Goal: Task Accomplishment & Management: Manage account settings

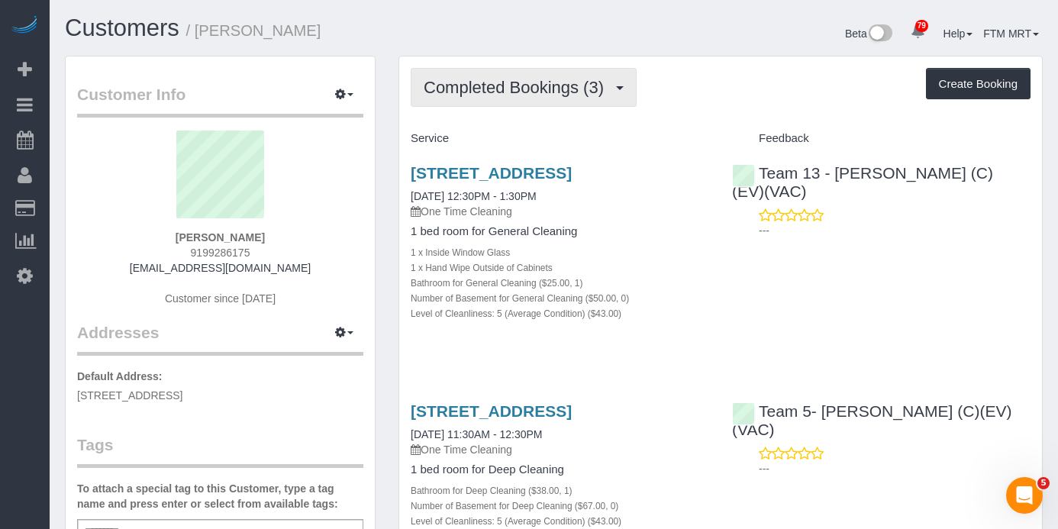
click at [602, 103] on button "Completed Bookings (3)" at bounding box center [524, 87] width 226 height 39
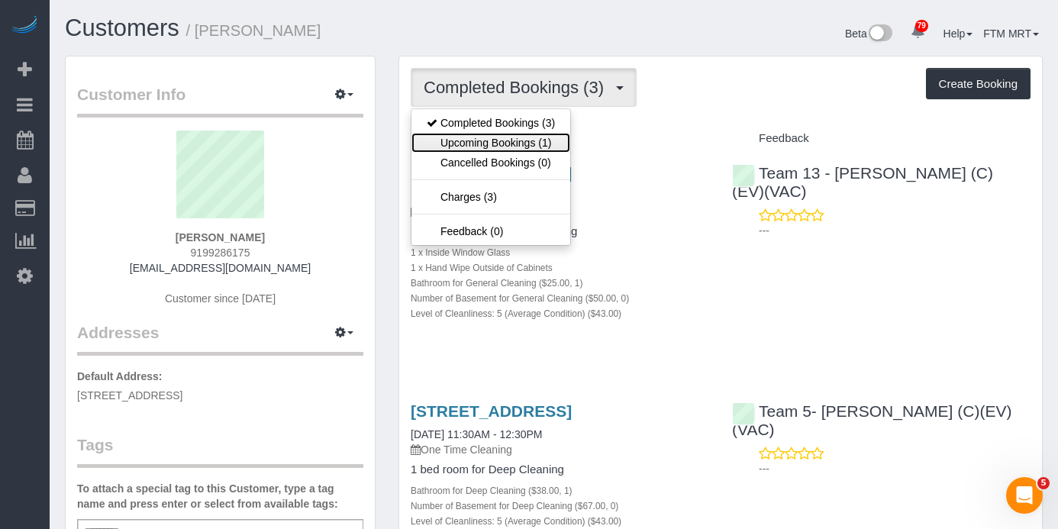
click at [524, 140] on link "Upcoming Bookings (1)" at bounding box center [490, 143] width 159 height 20
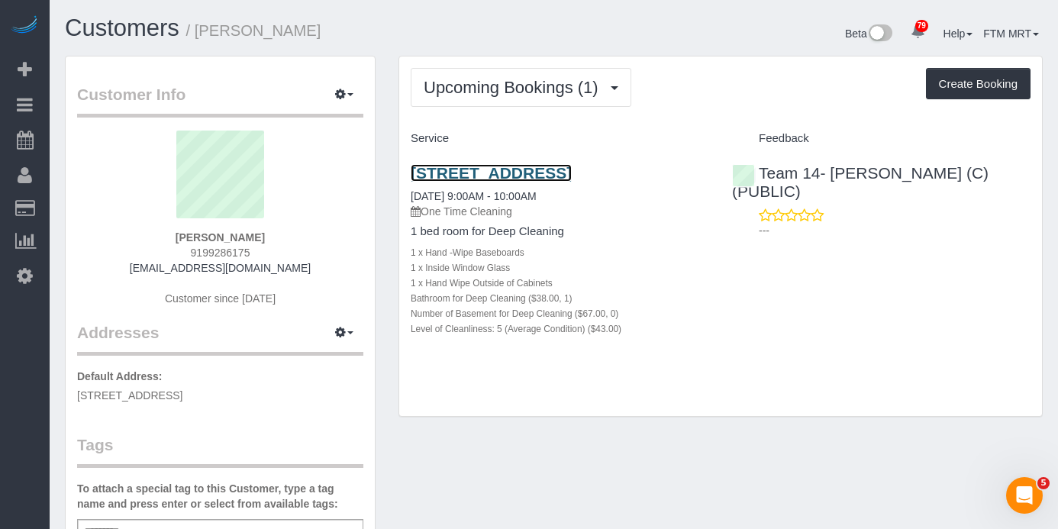
click at [468, 168] on link "5427 S University Ave, Apt B3, Chicago, IL 60615" at bounding box center [491, 173] width 161 height 18
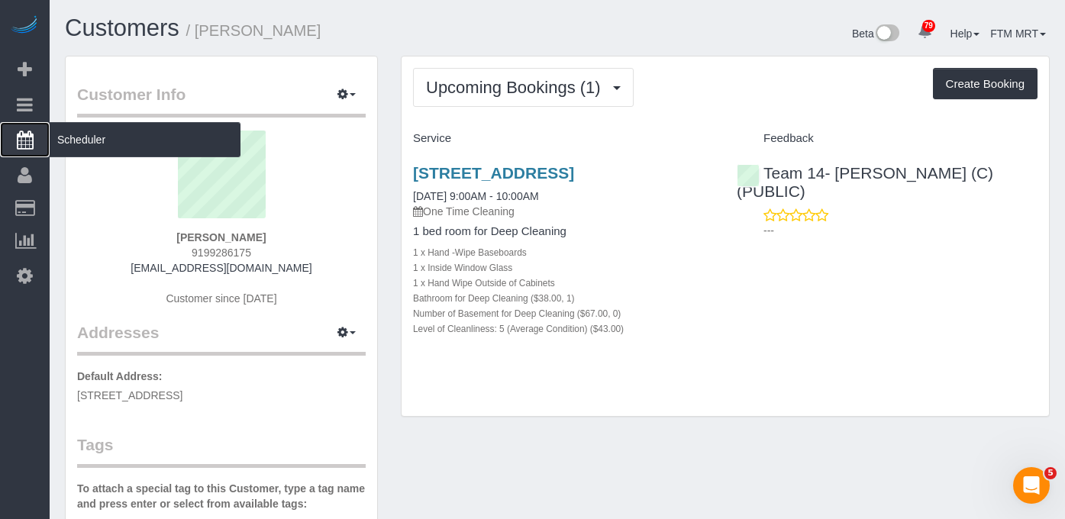
click at [74, 150] on span "Scheduler" at bounding box center [145, 139] width 191 height 35
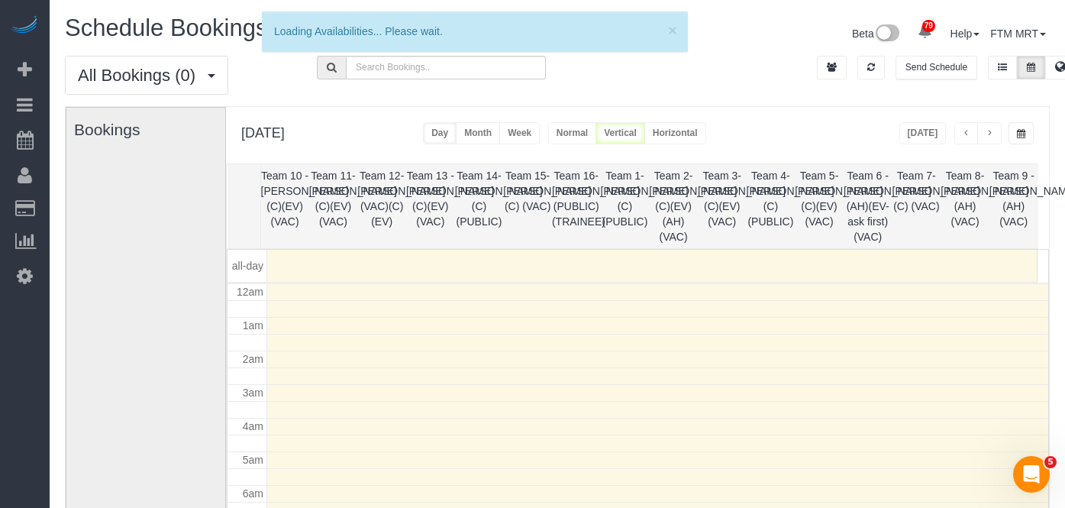
scroll to position [202, 0]
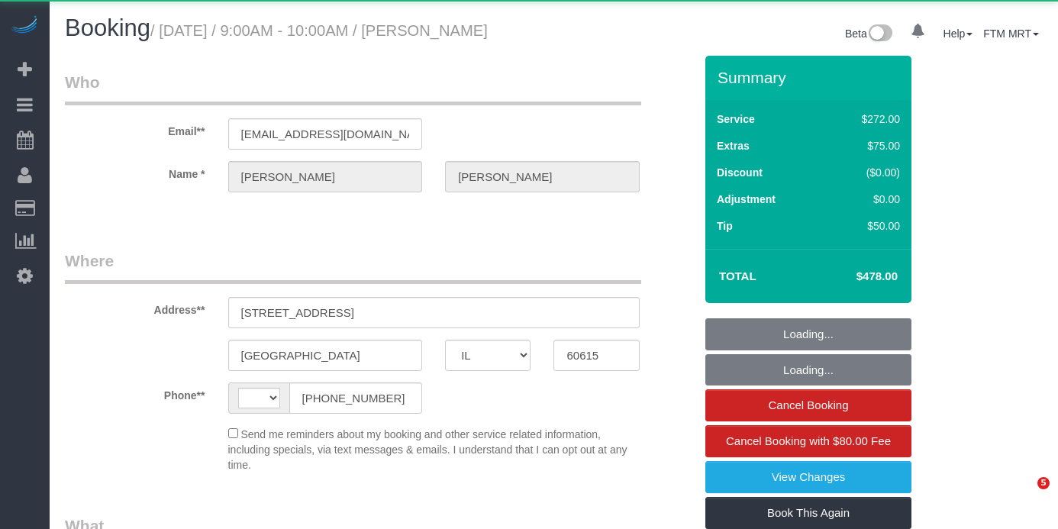
select select "IL"
select select "string:fspay-e1b4e826-9504-4b98-8dab-42cf44e718b5"
select select "string:[GEOGRAPHIC_DATA]"
select select "object:1182"
select select "513"
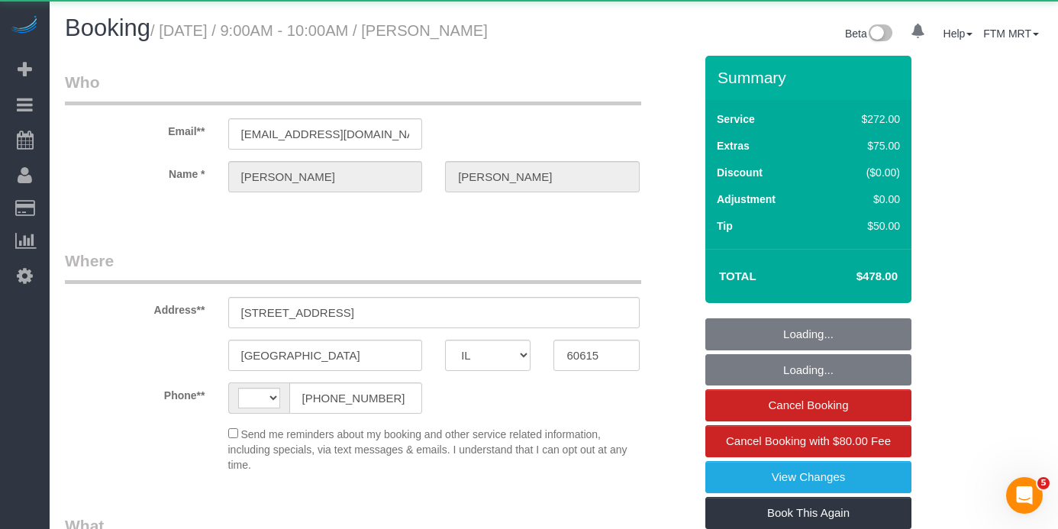
select select "number:1"
select select "number:66"
select select "number:139"
select select "number:106"
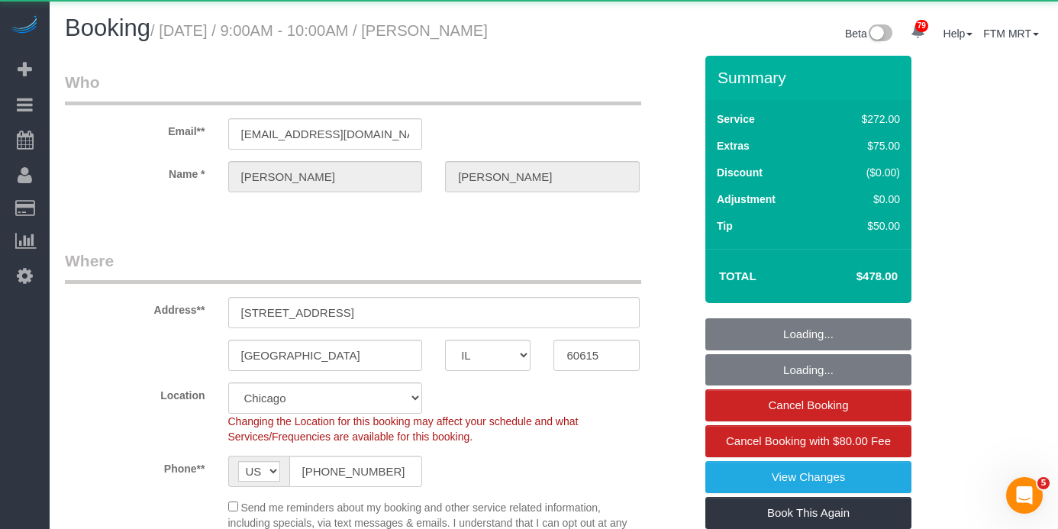
select select "spot1"
select select "5"
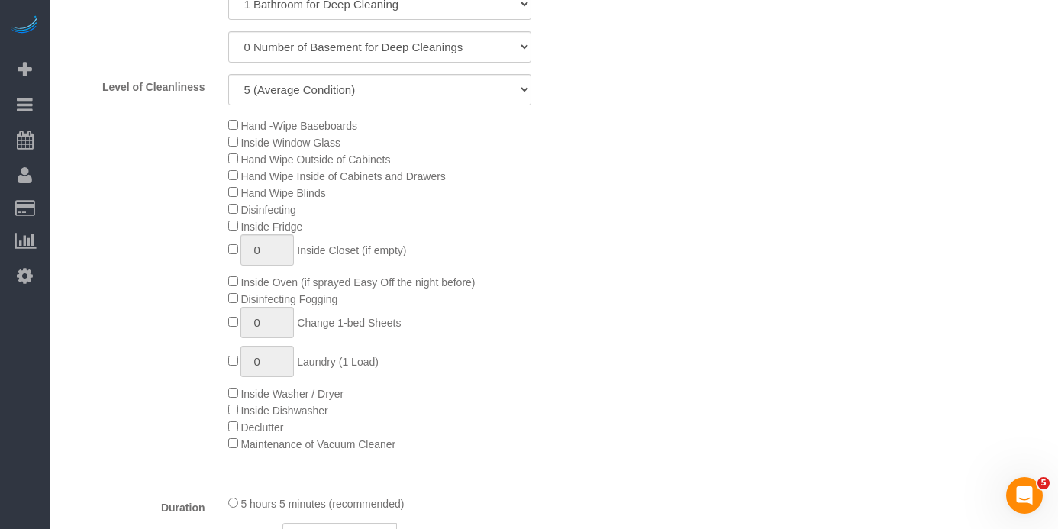
scroll to position [1122, 0]
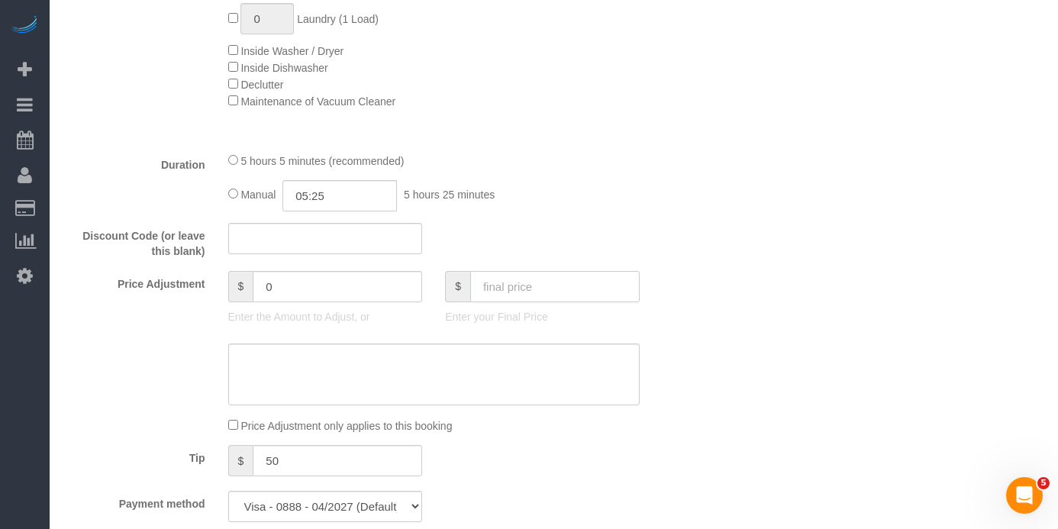
click at [493, 302] on input "text" at bounding box center [554, 286] width 169 height 31
type input "487.25"
type input "9.25"
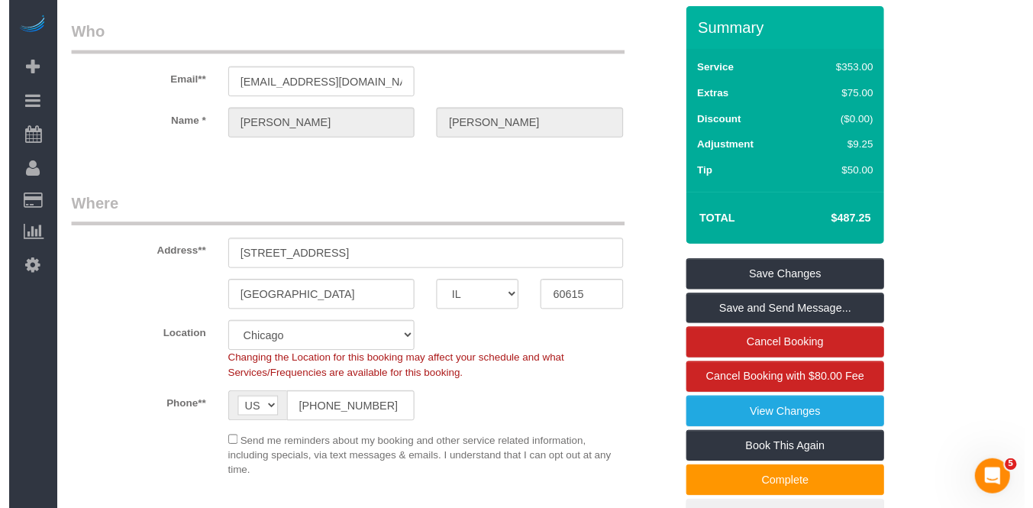
scroll to position [0, 0]
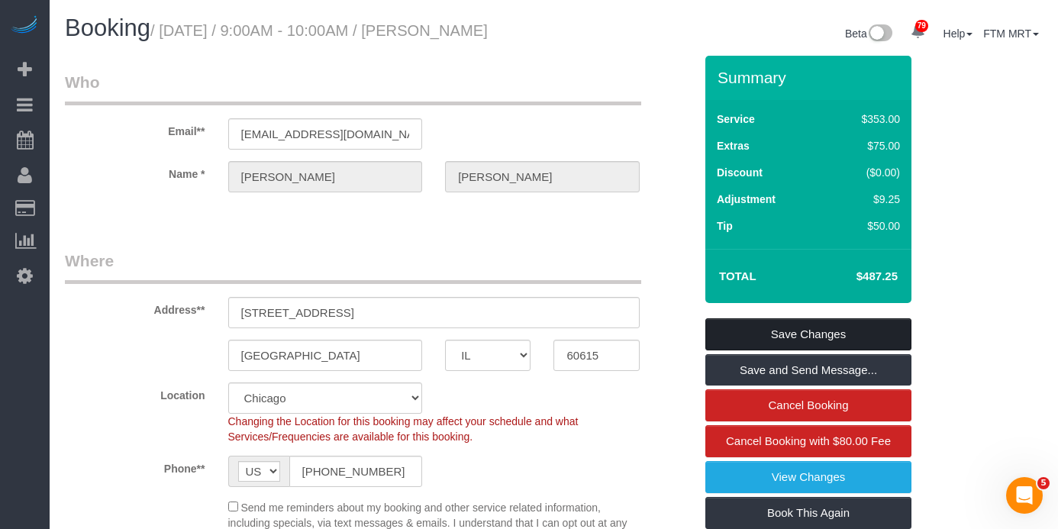
click at [789, 350] on link "Save Changes" at bounding box center [808, 334] width 206 height 32
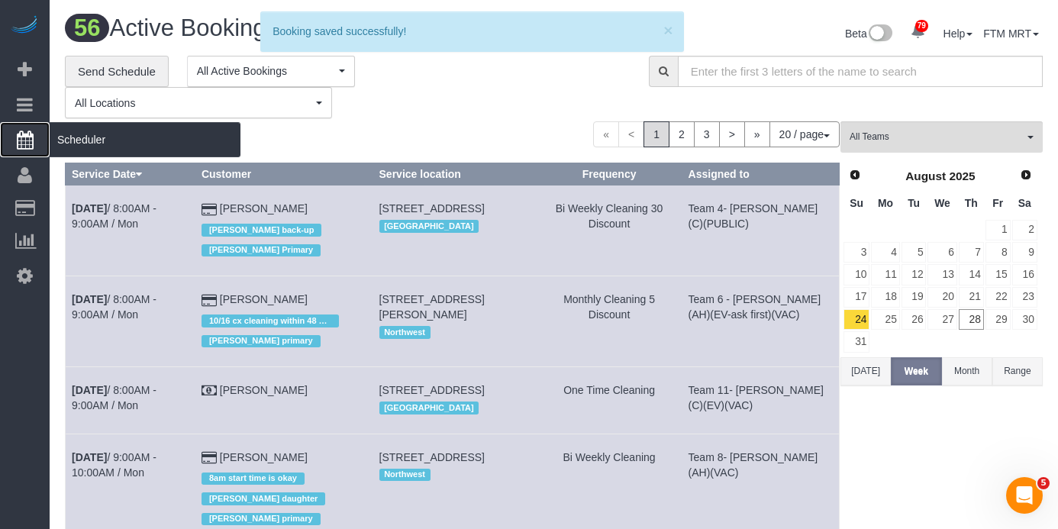
click at [63, 134] on span "Scheduler" at bounding box center [145, 139] width 191 height 35
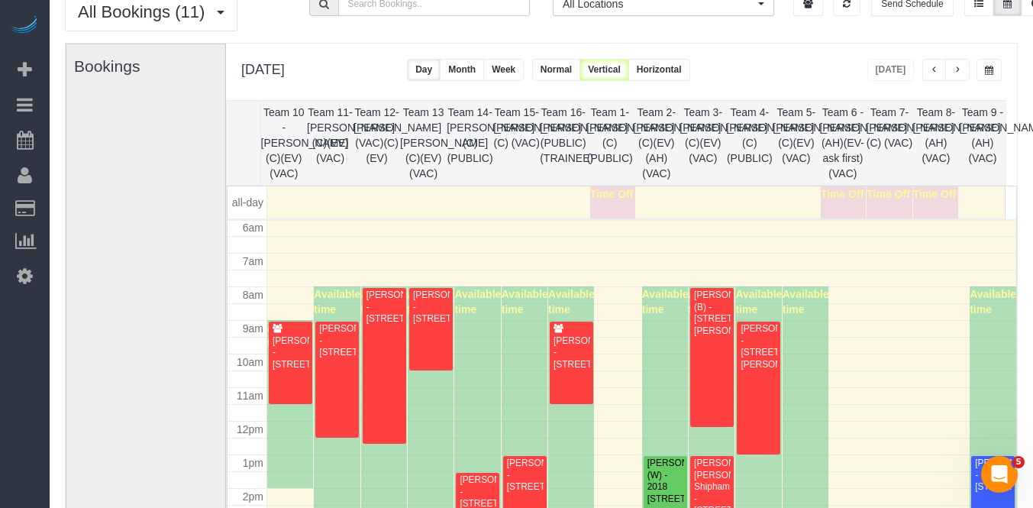
scroll to position [65, 0]
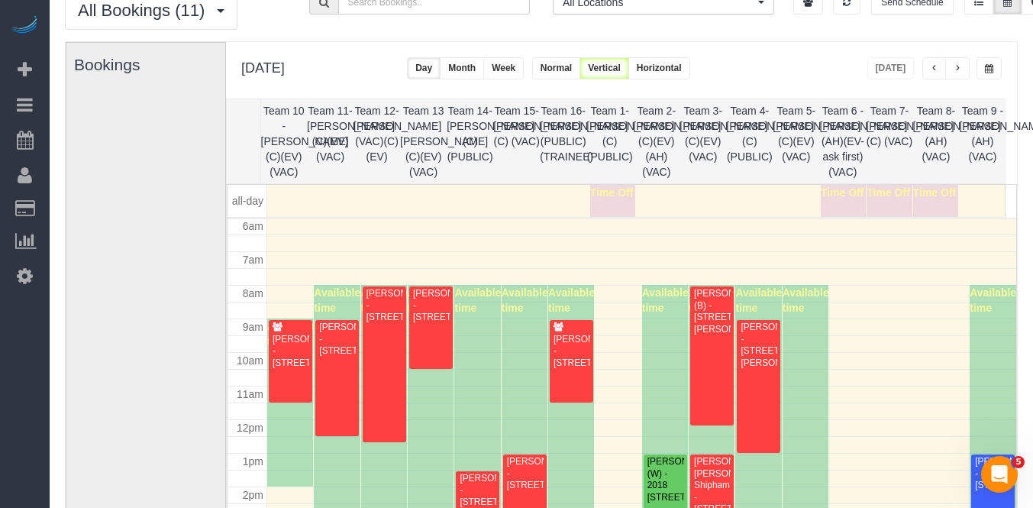
click at [1001, 66] on button "button" at bounding box center [988, 68] width 25 height 22
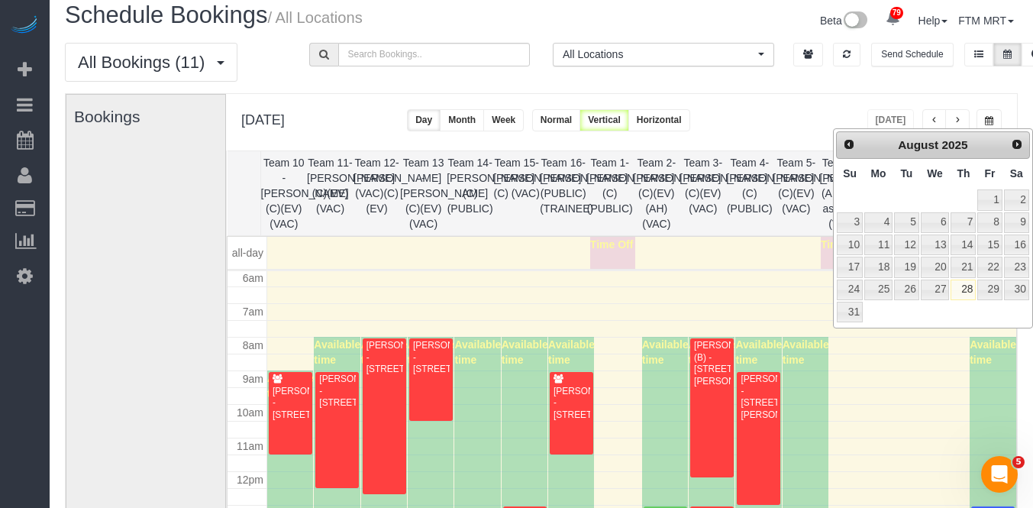
scroll to position [28, 0]
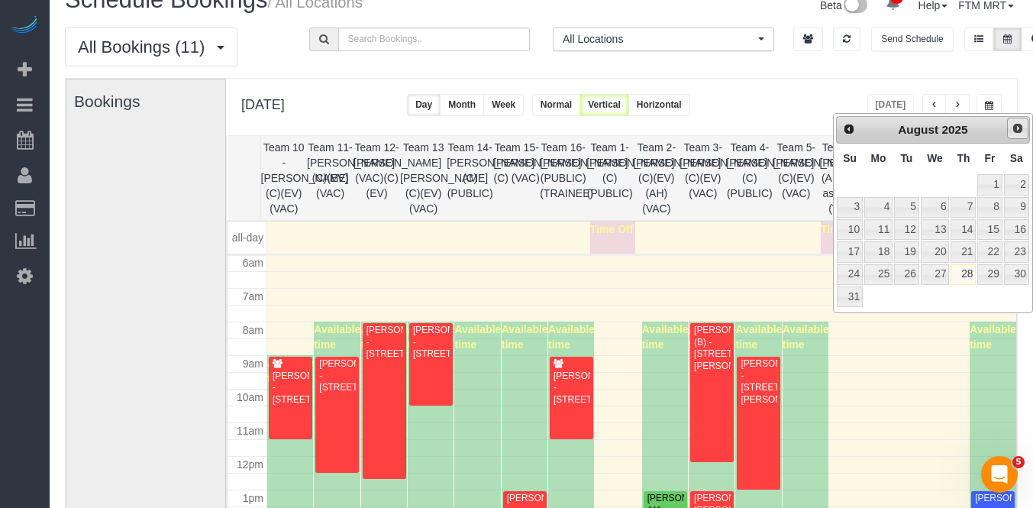
click at [1018, 131] on span "Next" at bounding box center [1017, 128] width 12 height 12
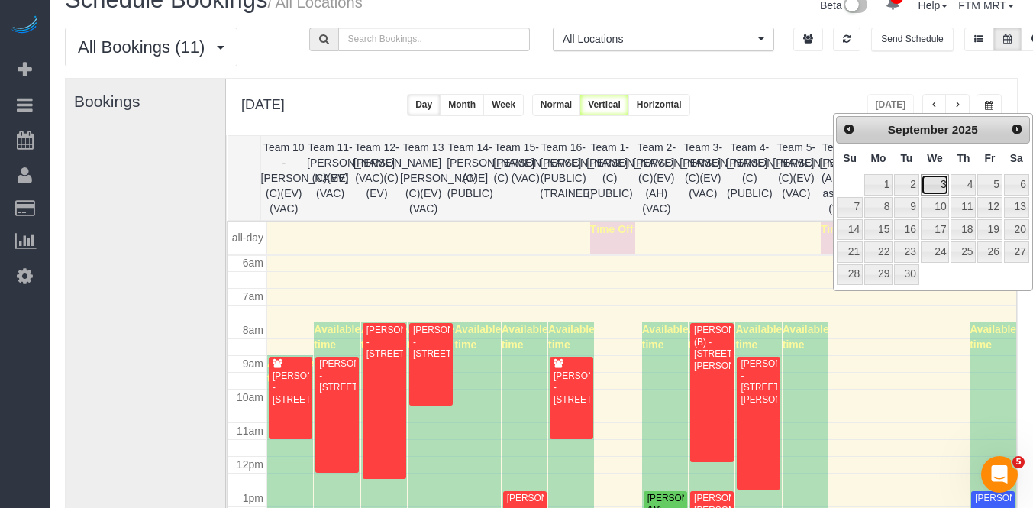
click at [937, 182] on link "3" at bounding box center [935, 184] width 29 height 21
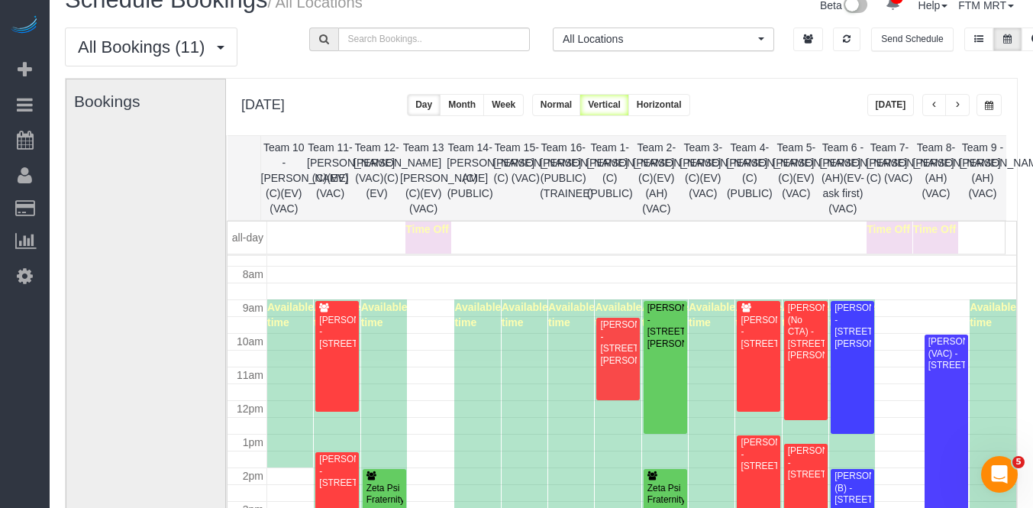
scroll to position [333, 0]
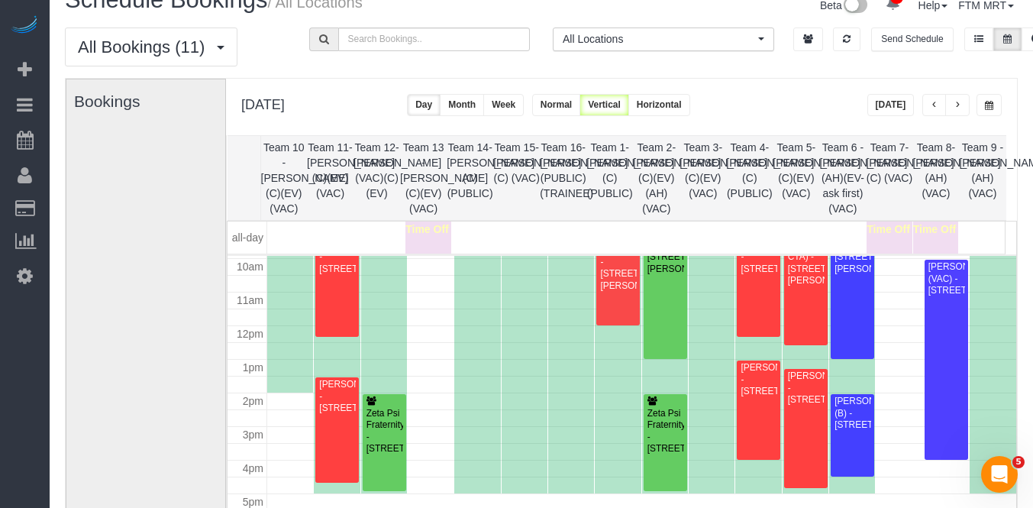
click at [967, 105] on button "button" at bounding box center [957, 105] width 24 height 22
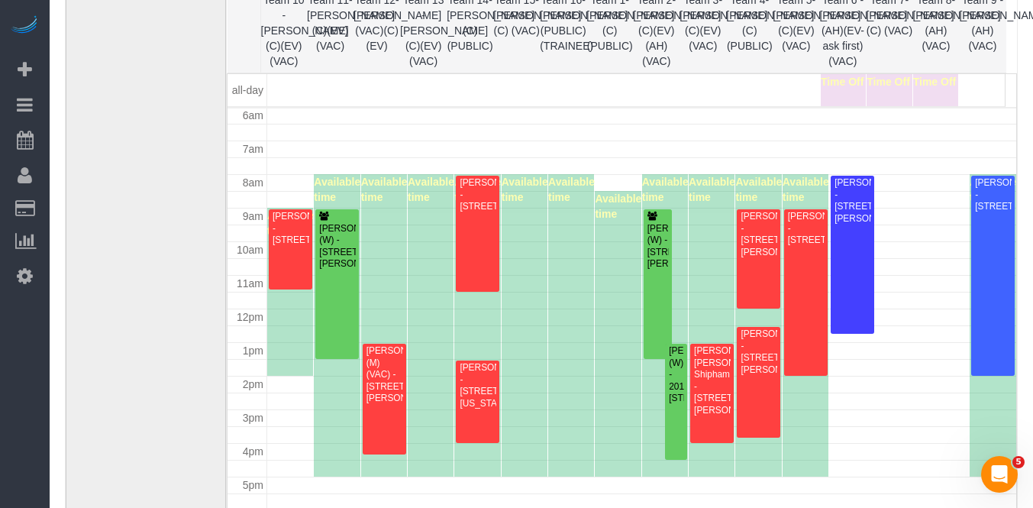
scroll to position [133, 0]
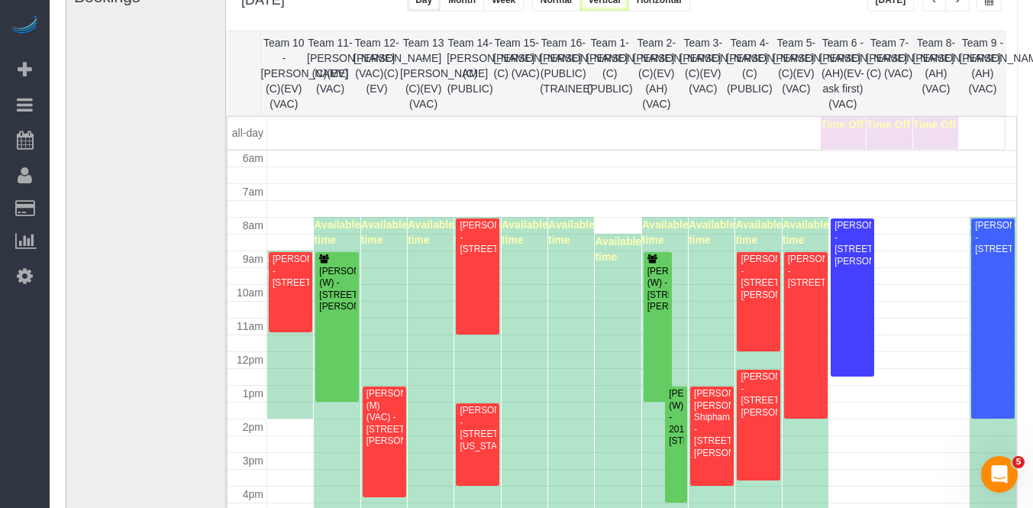
click at [963, 2] on button "button" at bounding box center [957, 0] width 24 height 22
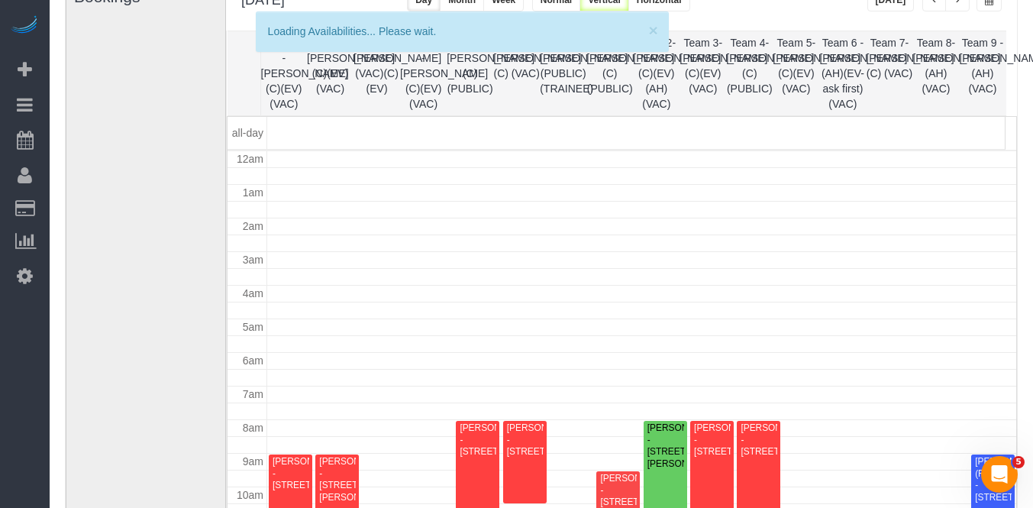
scroll to position [202, 0]
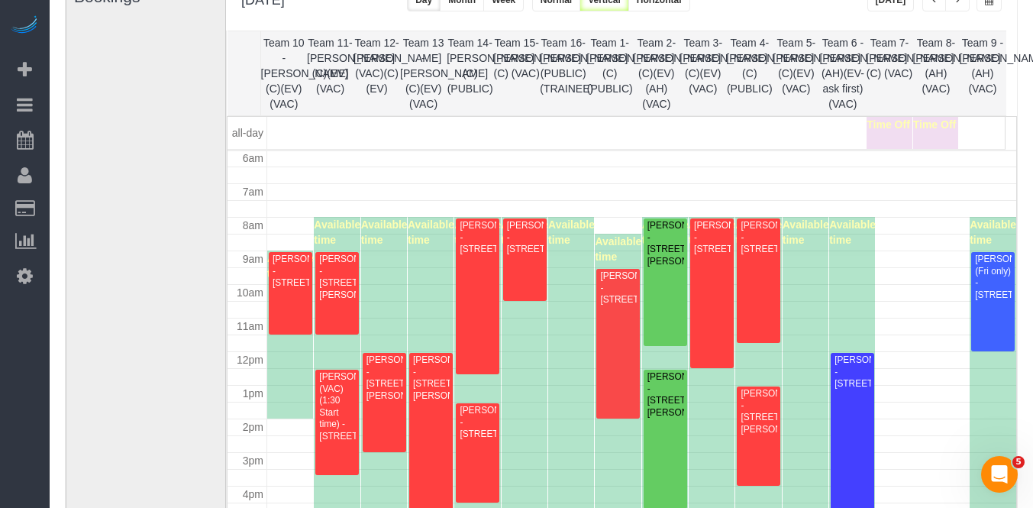
click at [963, 4] on button "button" at bounding box center [957, 0] width 24 height 22
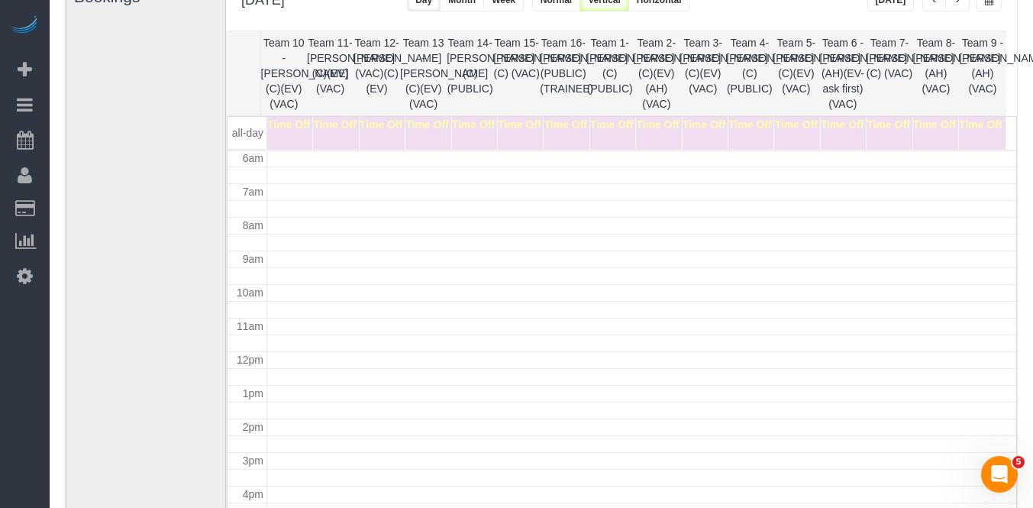
click at [1000, 8] on button "button" at bounding box center [988, 0] width 25 height 22
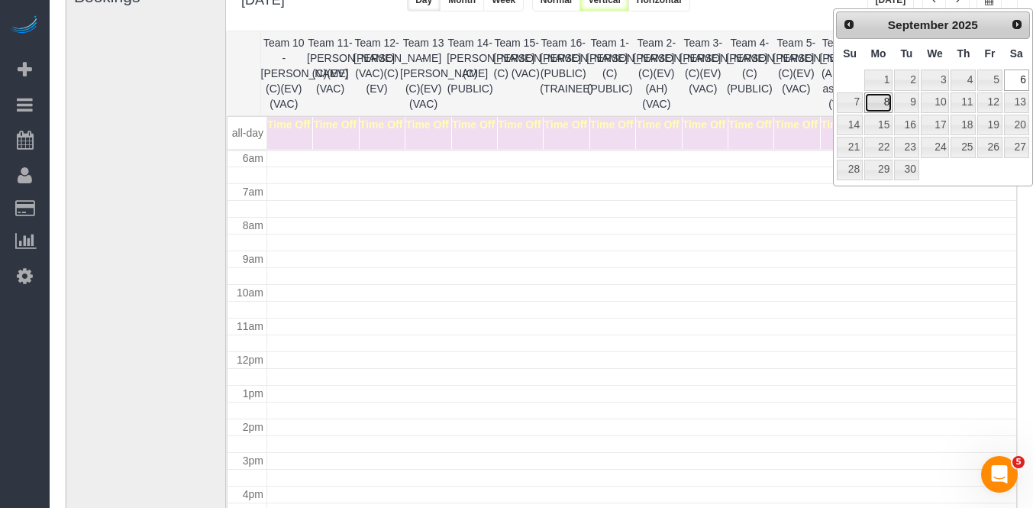
click at [877, 94] on link "8" at bounding box center [878, 102] width 28 height 21
type input "**********"
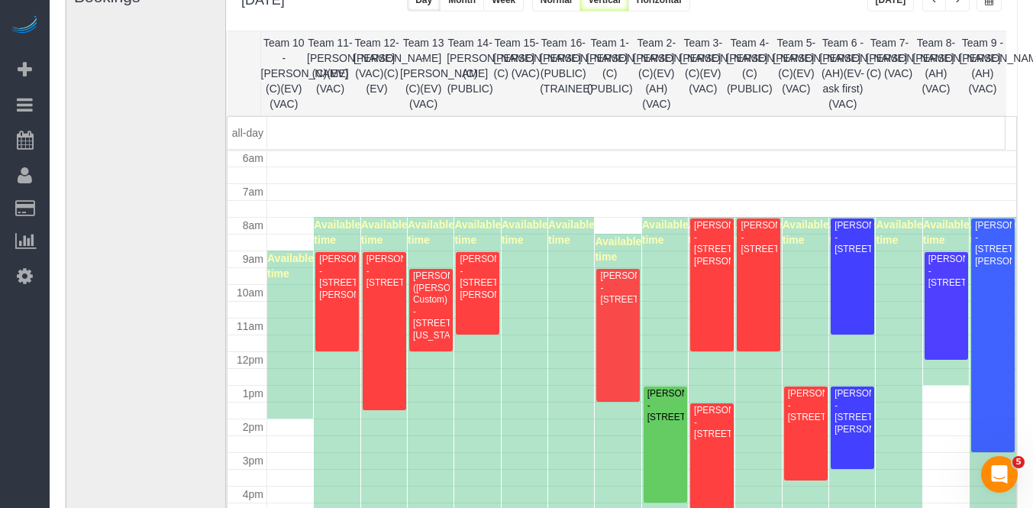
click at [964, 5] on button "button" at bounding box center [957, 0] width 24 height 22
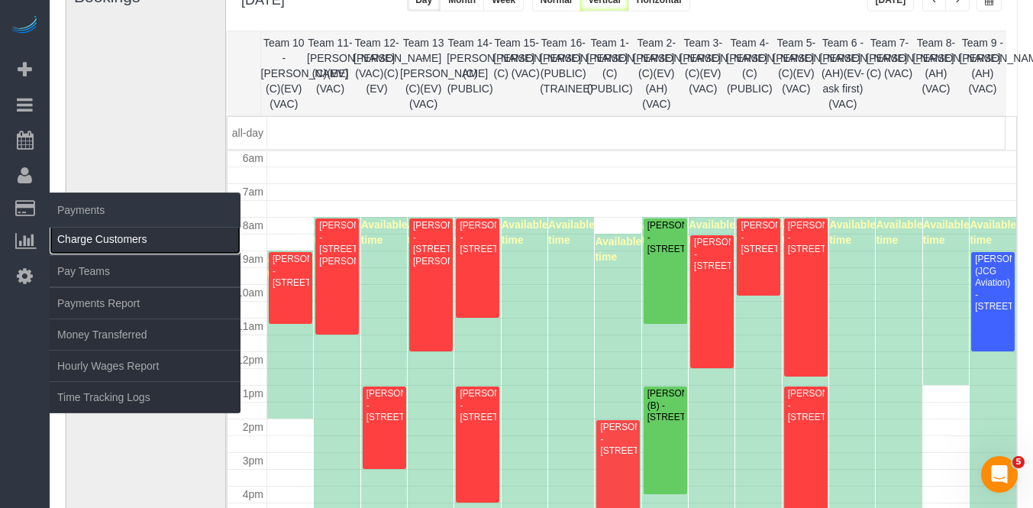
click at [87, 228] on link "Charge Customers" at bounding box center [145, 239] width 191 height 31
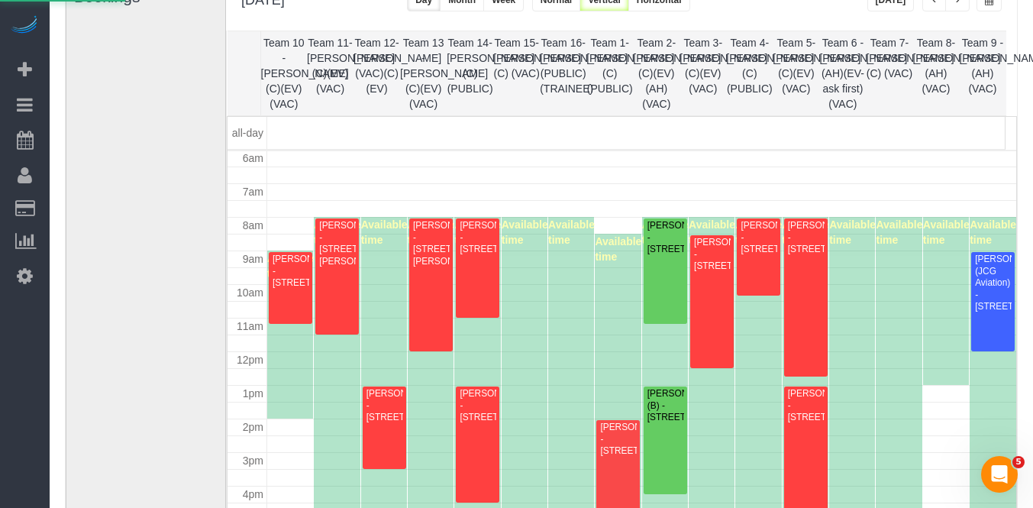
select select
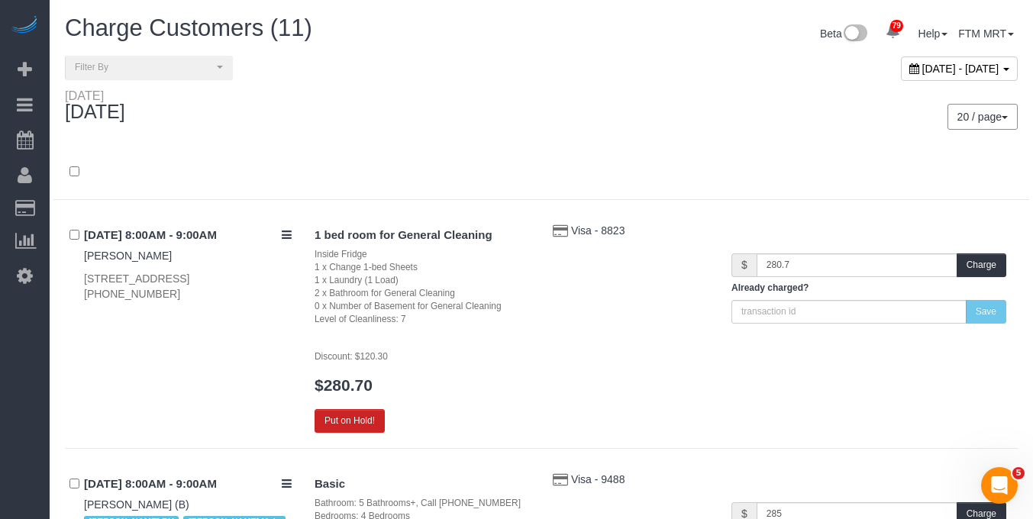
click at [989, 65] on span "[DATE] - [DATE]" at bounding box center [960, 69] width 77 height 12
type input "**********"
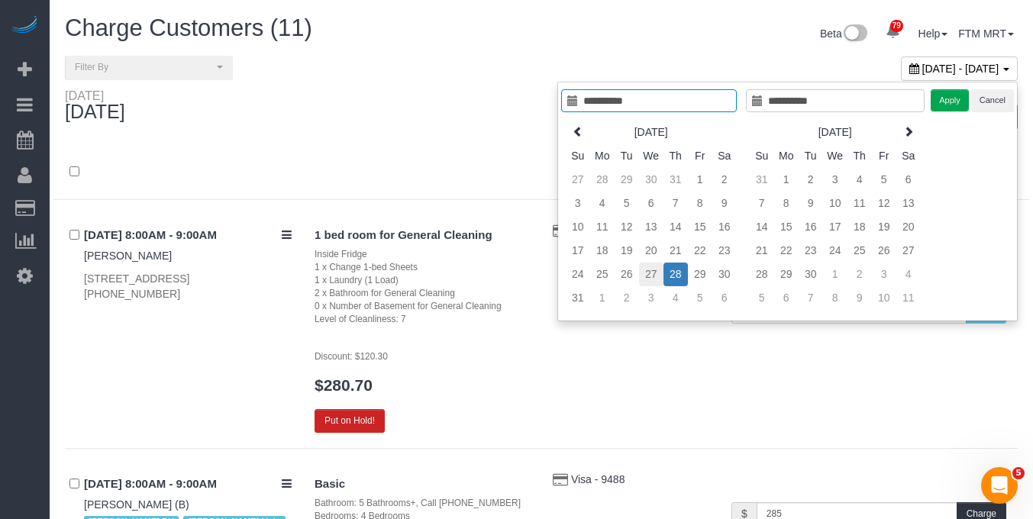
type input "**********"
click at [655, 273] on td "27" at bounding box center [651, 275] width 24 height 24
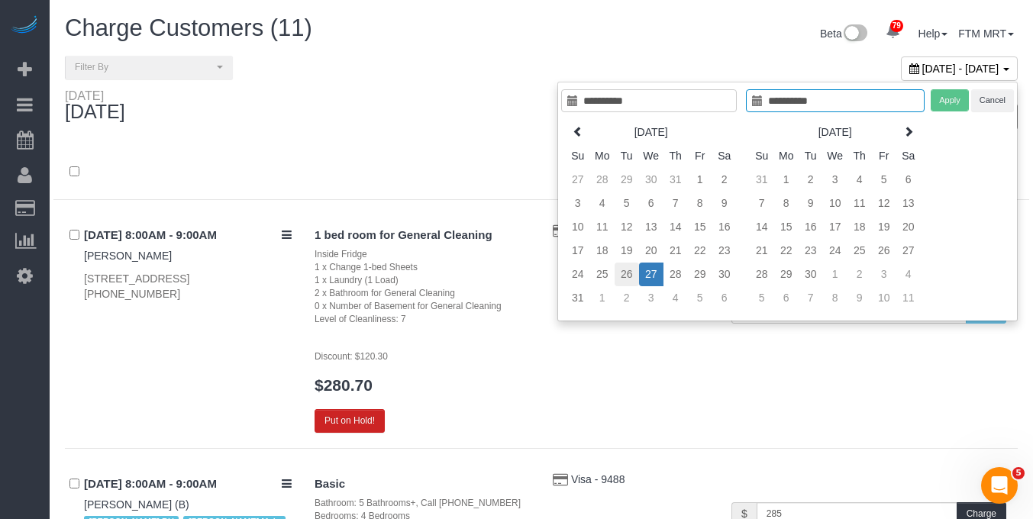
type input "**********"
click at [615, 277] on td "26" at bounding box center [627, 275] width 24 height 24
click at [626, 278] on td "26" at bounding box center [627, 275] width 24 height 24
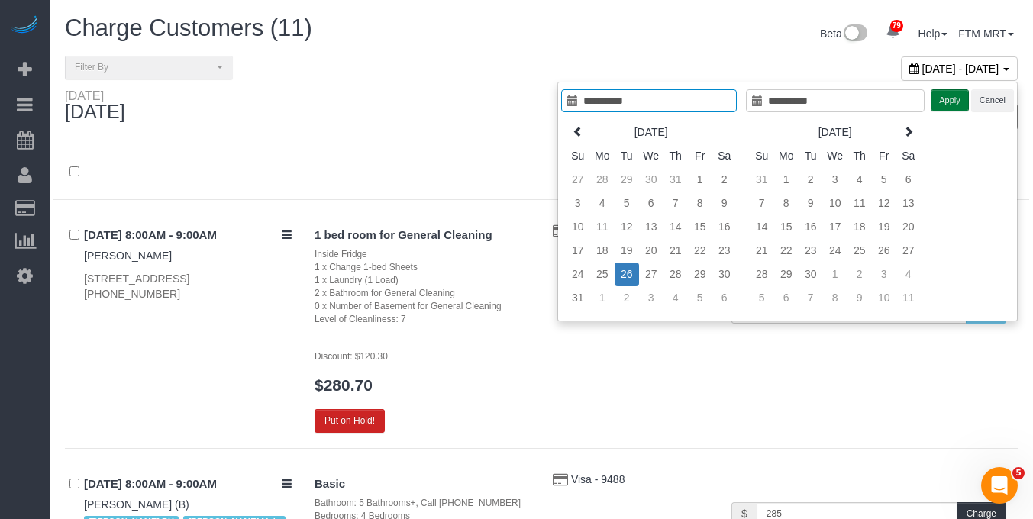
click at [954, 98] on button "Apply" at bounding box center [950, 100] width 38 height 22
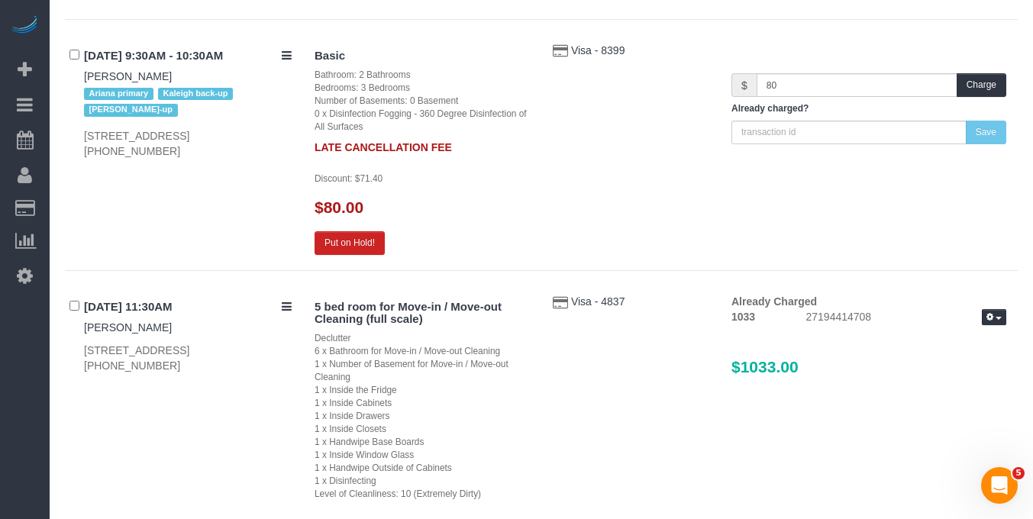
scroll to position [1459, 0]
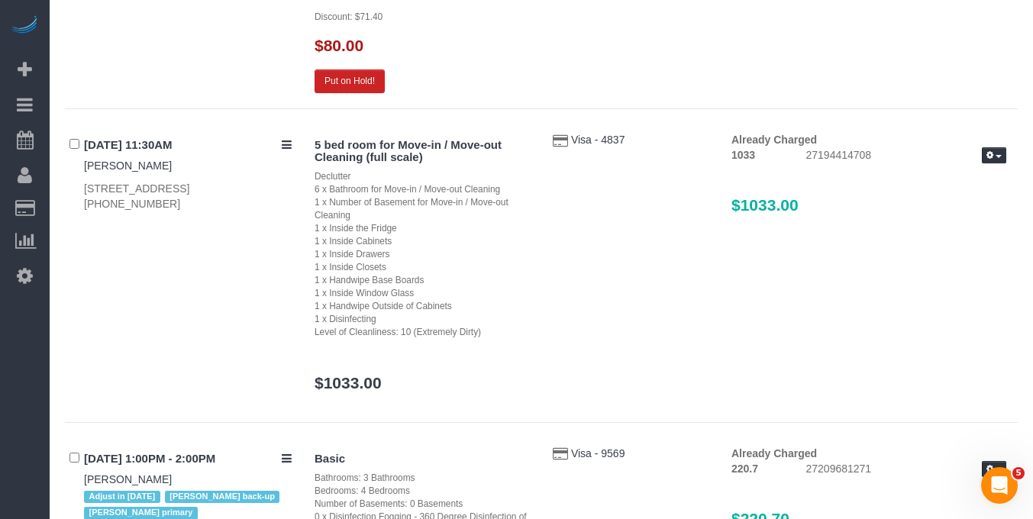
drag, startPoint x: 834, startPoint y: 227, endPoint x: 705, endPoint y: 217, distance: 129.4
click at [705, 217] on div "5 bed room for Move-in / Move-out Cleaning (full scale) Declutter 6 x Bathroom …" at bounding box center [660, 269] width 715 height 275
click at [862, 229] on div "Already Charged 1033 27194414708 Refund Send Invoice $1033.00" at bounding box center [869, 180] width 298 height 97
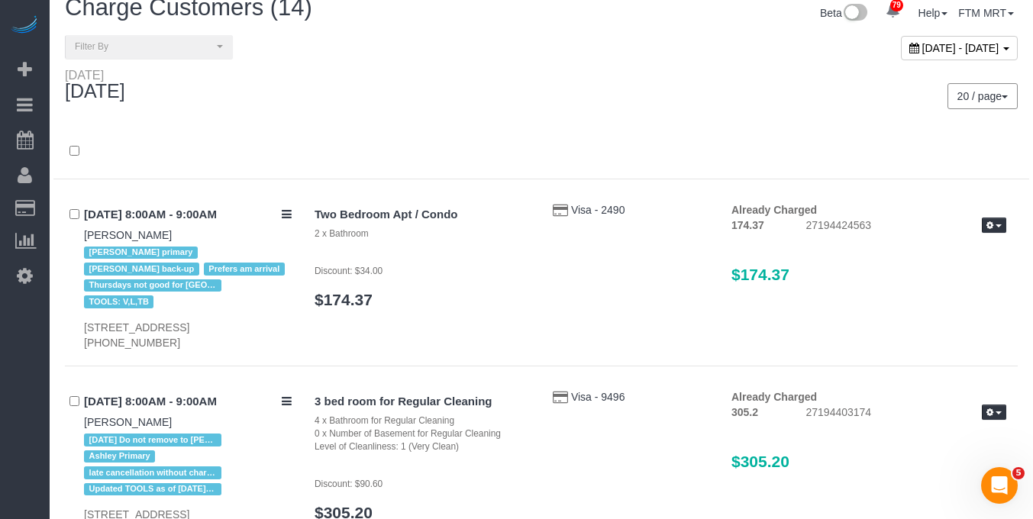
scroll to position [0, 0]
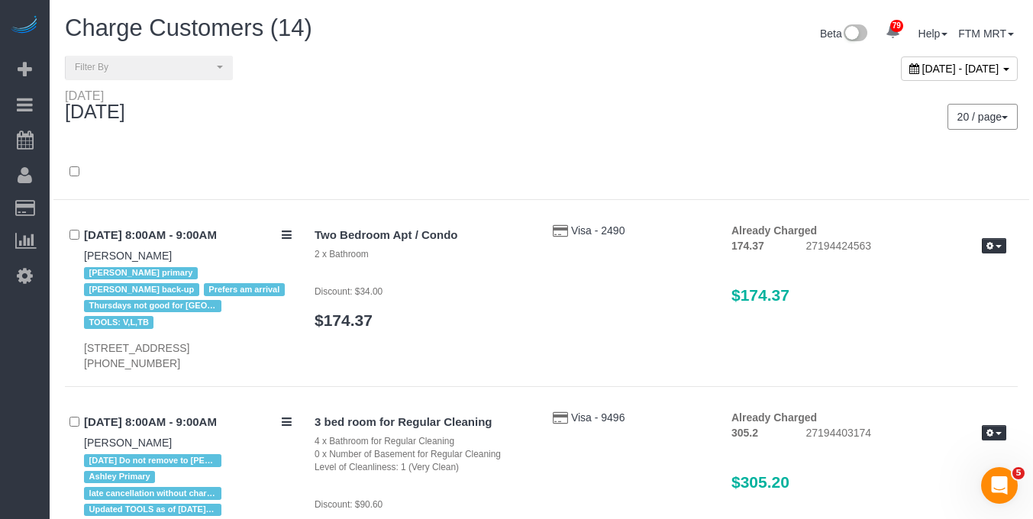
click at [972, 70] on span "[DATE] - [DATE]" at bounding box center [960, 69] width 77 height 12
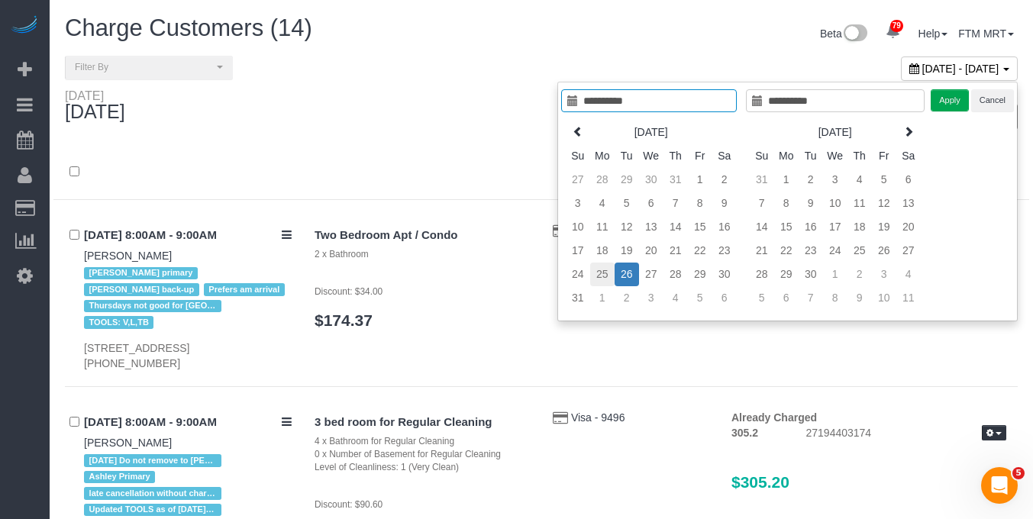
type input "**********"
click at [605, 279] on td "25" at bounding box center [602, 275] width 24 height 24
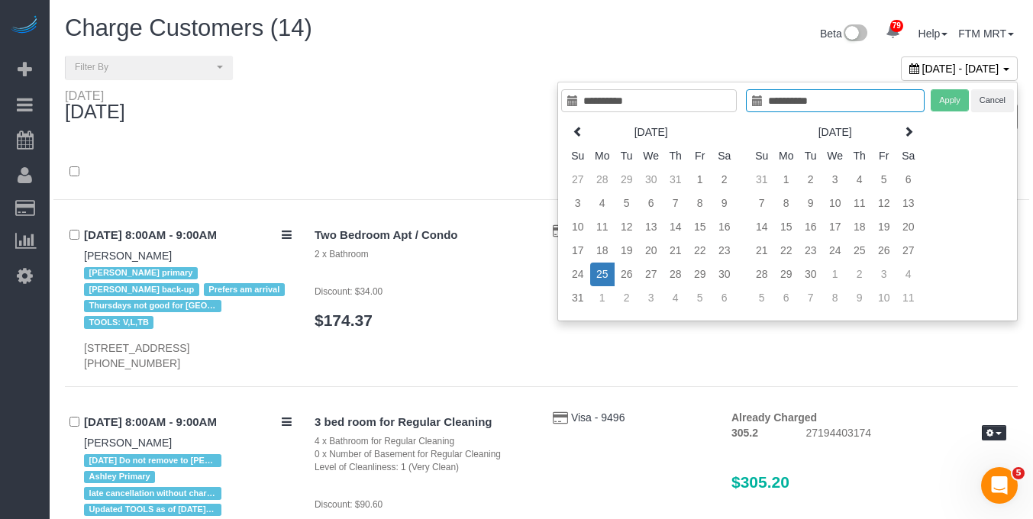
type input "**********"
click at [592, 276] on td "25" at bounding box center [602, 275] width 24 height 24
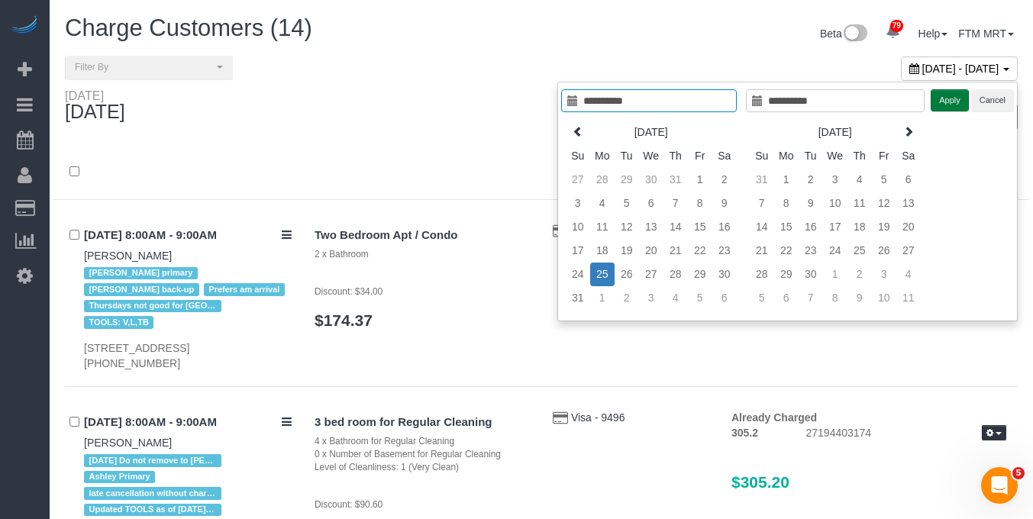
click at [959, 100] on button "Apply" at bounding box center [950, 100] width 38 height 22
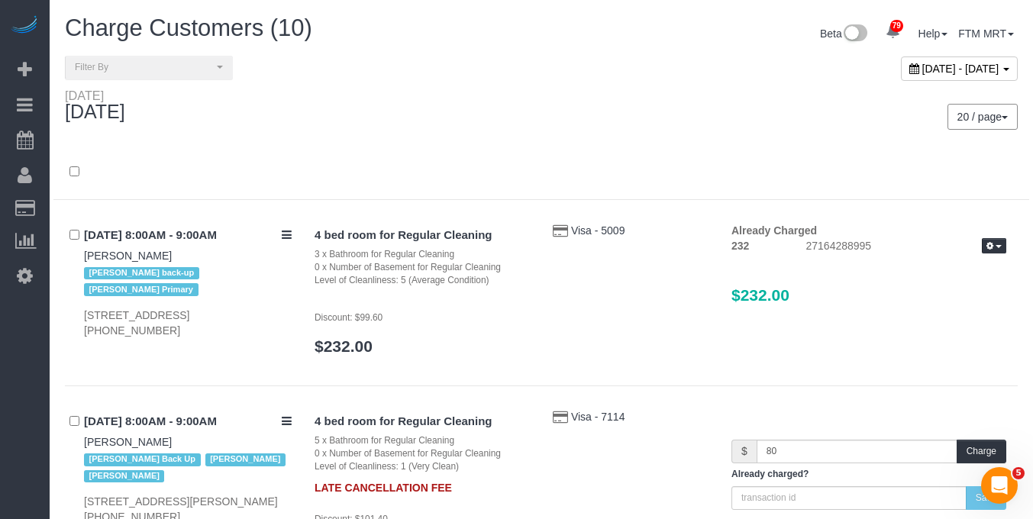
click at [1018, 73] on div "[DATE] - [DATE]" at bounding box center [785, 72] width 488 height 33
click at [959, 71] on span "[DATE] - [DATE]" at bounding box center [960, 69] width 77 height 12
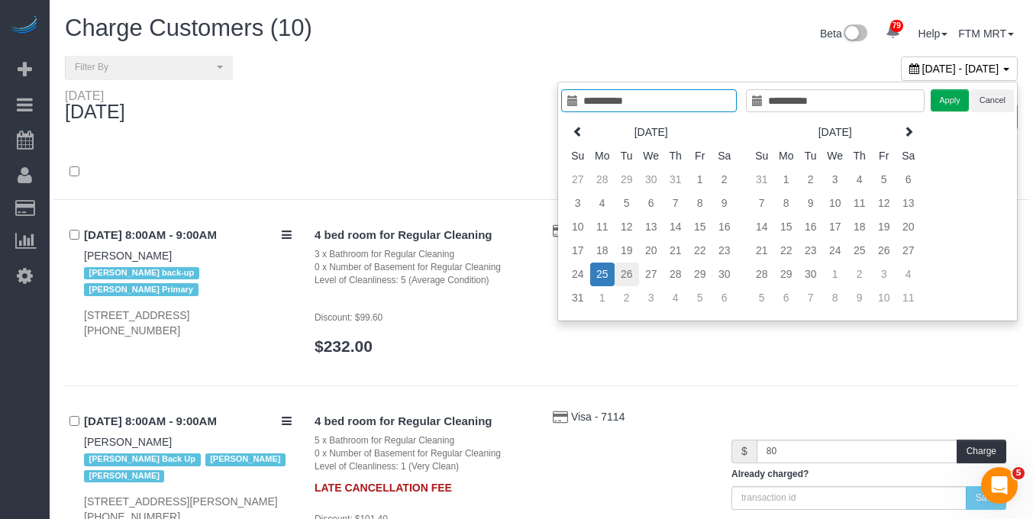
type input "**********"
click at [624, 276] on td "26" at bounding box center [627, 275] width 24 height 24
type input "**********"
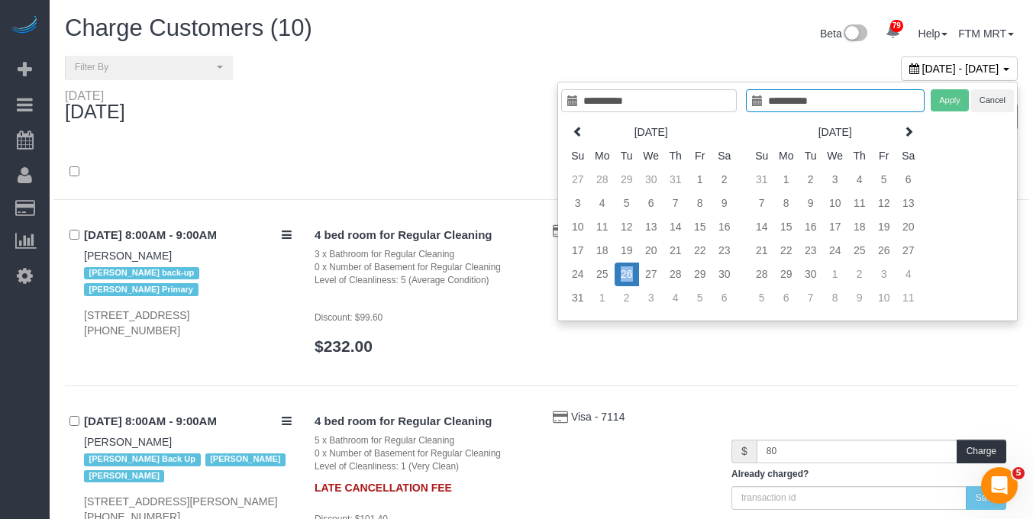
click at [624, 276] on td "26" at bounding box center [627, 275] width 24 height 24
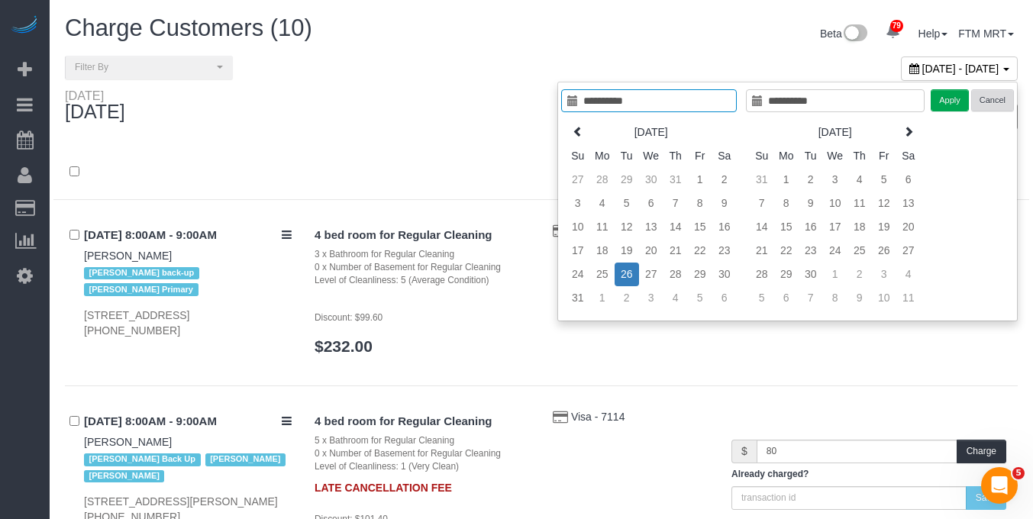
type input "**********"
click at [949, 98] on button "Apply" at bounding box center [950, 100] width 38 height 22
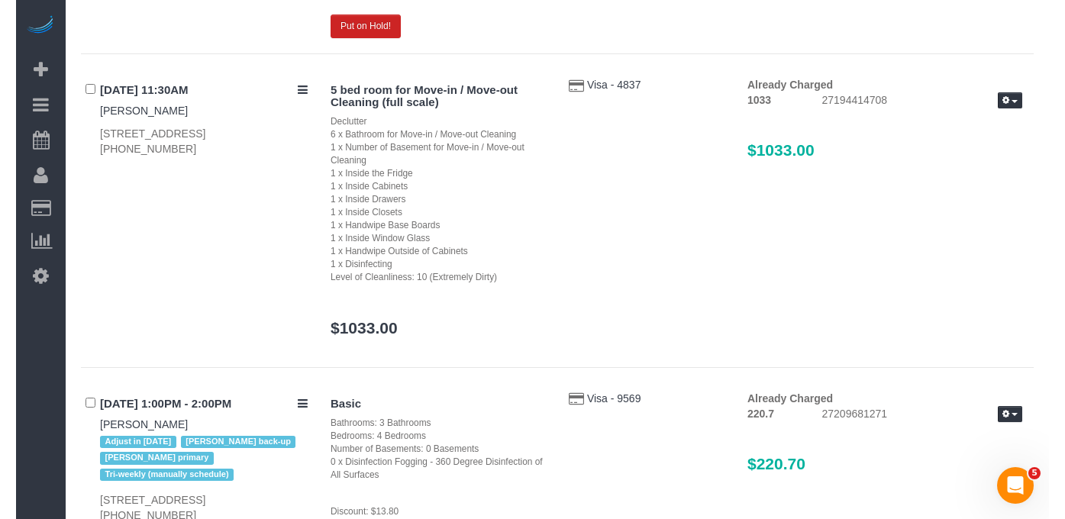
scroll to position [1498, 0]
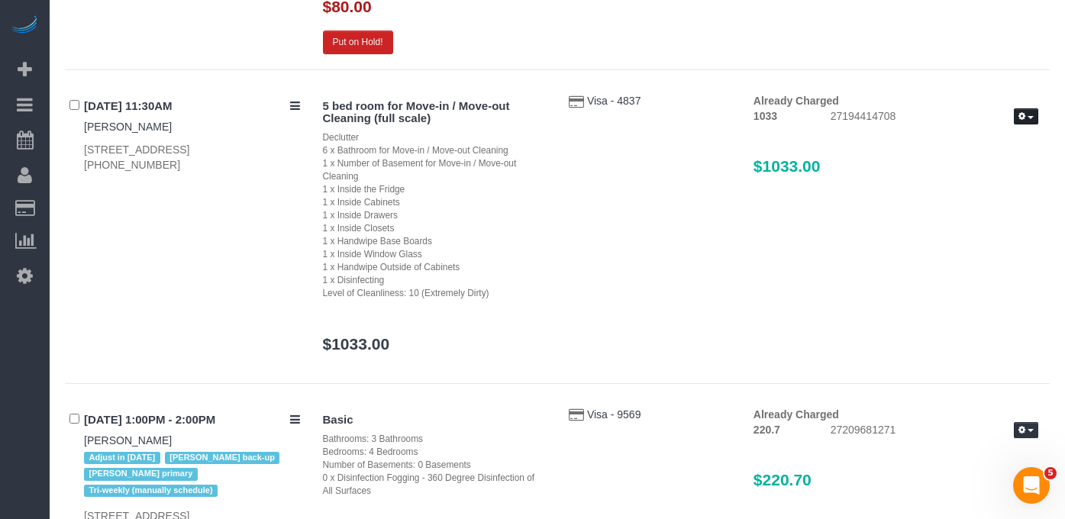
click at [1018, 118] on icon "button" at bounding box center [1021, 116] width 7 height 8
click at [769, 224] on div "5 bed room for Move-in / Move-out Cleaning (full scale) Declutter 6 x Bathroom …" at bounding box center [680, 230] width 739 height 275
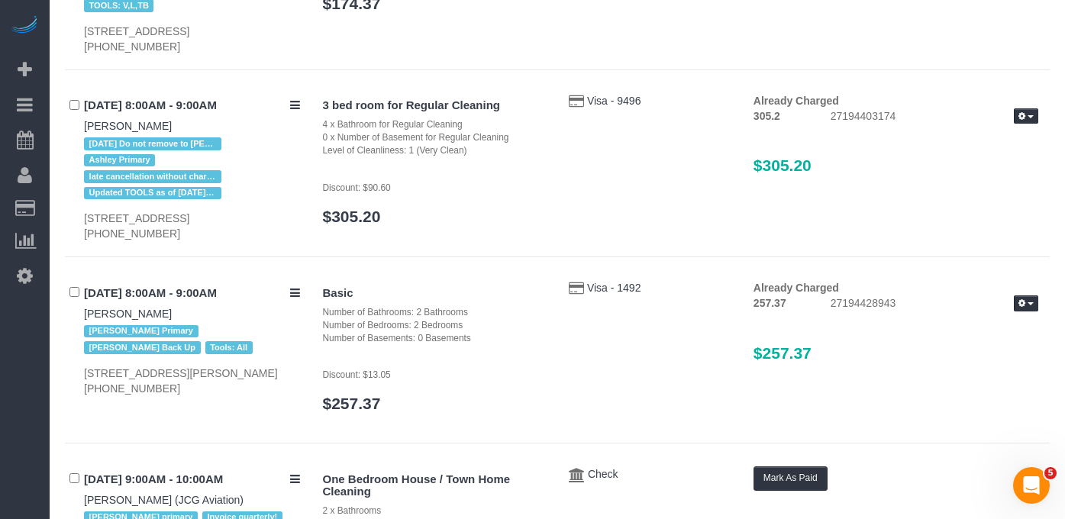
scroll to position [258, 0]
